Goal: Task Accomplishment & Management: Manage account settings

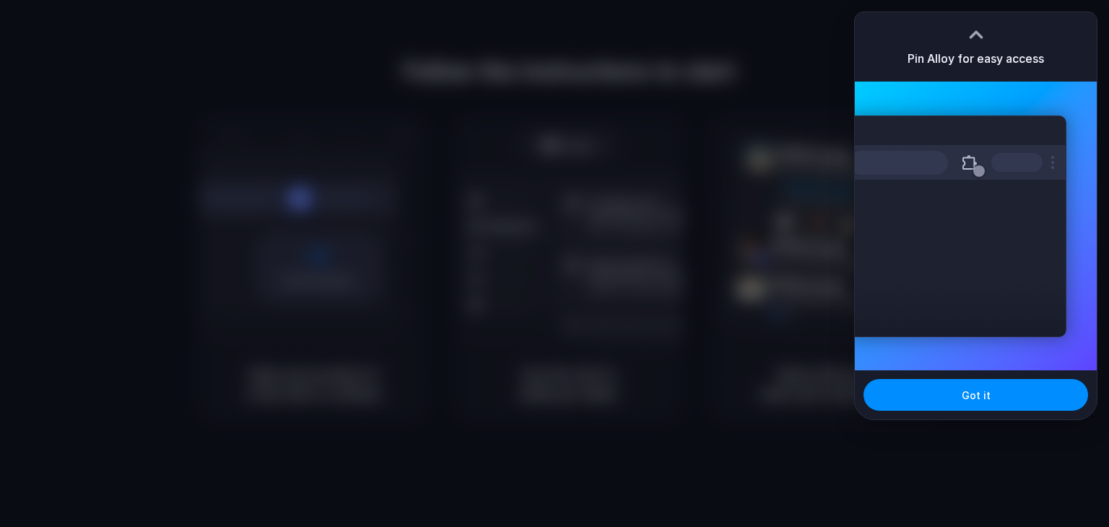
click at [652, 49] on div at bounding box center [554, 263] width 1109 height 527
click at [999, 386] on button "Got it" at bounding box center [976, 395] width 225 height 32
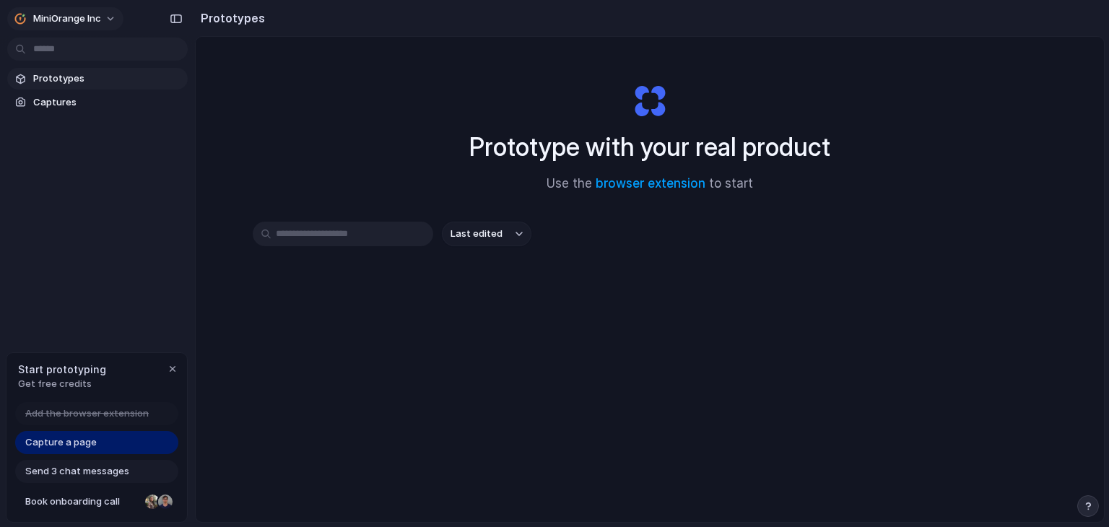
click at [95, 21] on span "miniOrange Inc" at bounding box center [67, 19] width 68 height 14
click at [381, 144] on div "Settings Invite members Change theme Sign out" at bounding box center [554, 263] width 1109 height 527
